Goal: Task Accomplishment & Management: Use online tool/utility

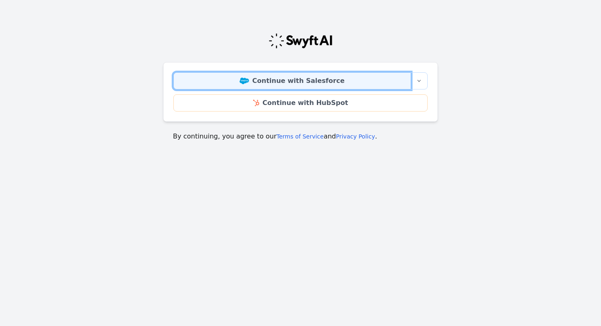
click at [322, 80] on link "Continue with Salesforce" at bounding box center [291, 80] width 237 height 17
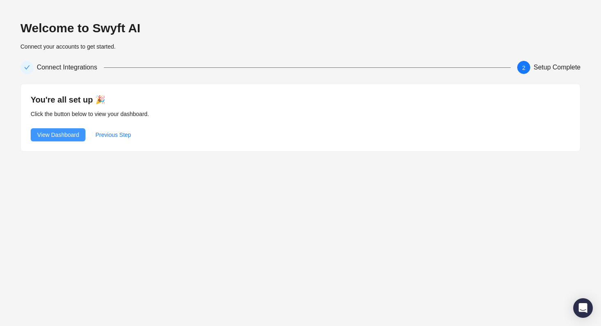
click at [56, 137] on span "View Dashboard" at bounding box center [58, 134] width 42 height 9
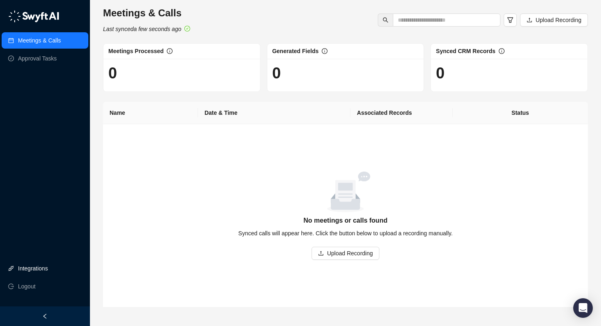
click at [45, 264] on link "Integrations" at bounding box center [33, 268] width 30 height 16
